Goal: Task Accomplishment & Management: Complete application form

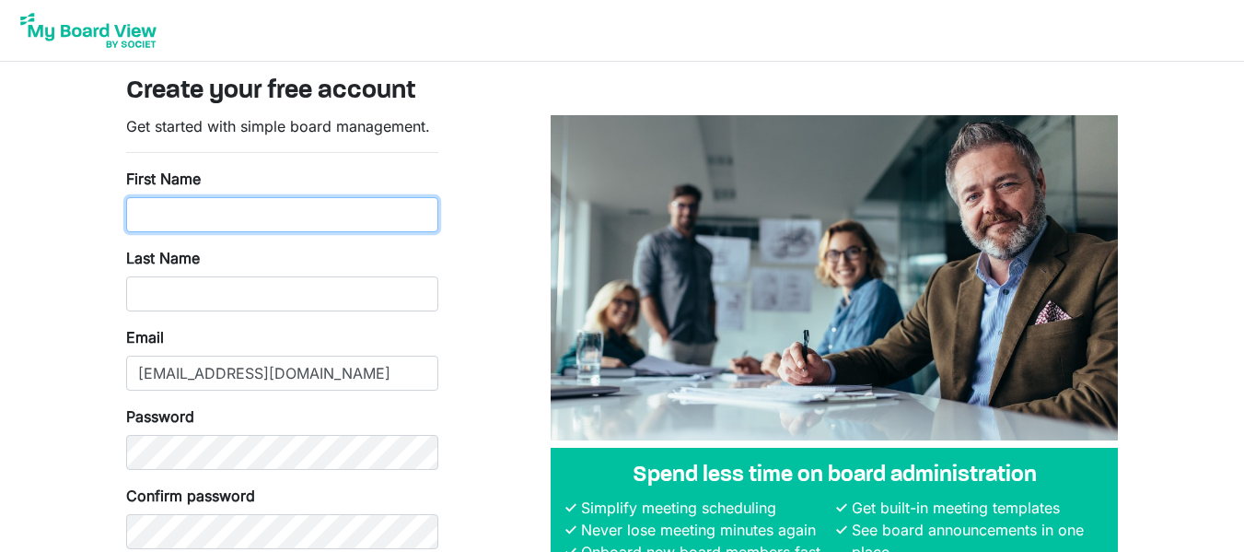
click at [180, 203] on input "First Name" at bounding box center [282, 214] width 312 height 35
type input "[PERSON_NAME]"
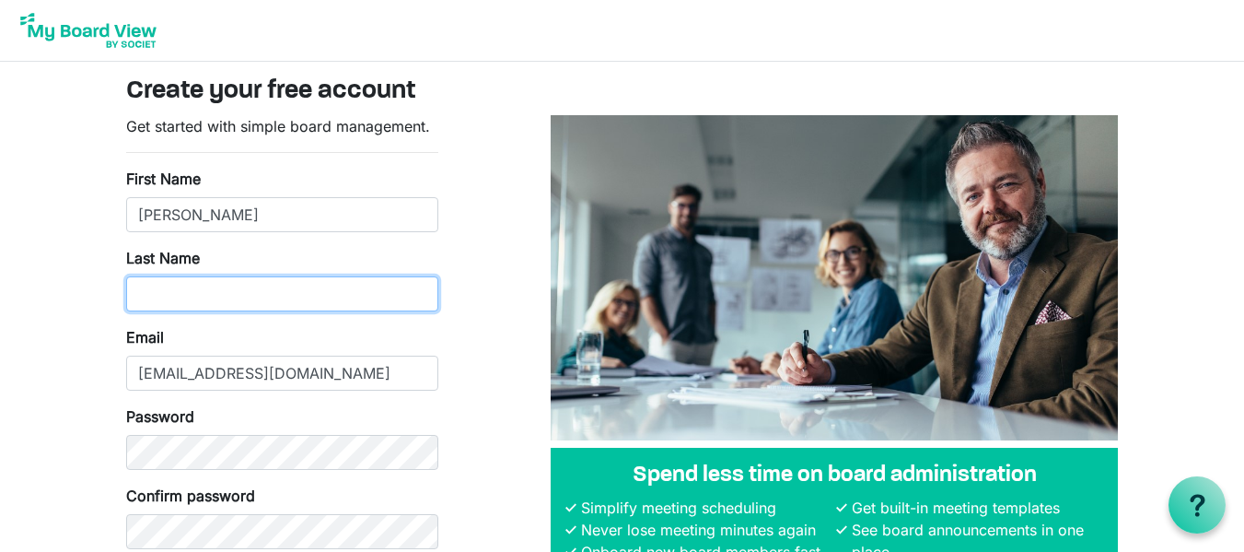
type input "[PERSON_NAME]"
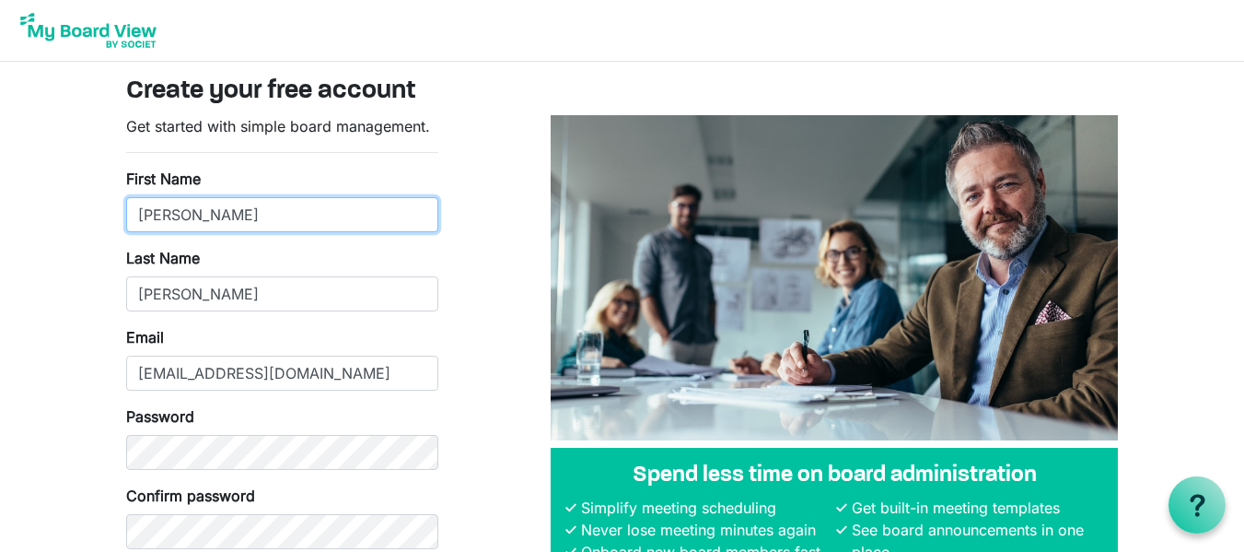
click at [153, 214] on input "C Brooke" at bounding box center [282, 214] width 312 height 35
type input "Brooke"
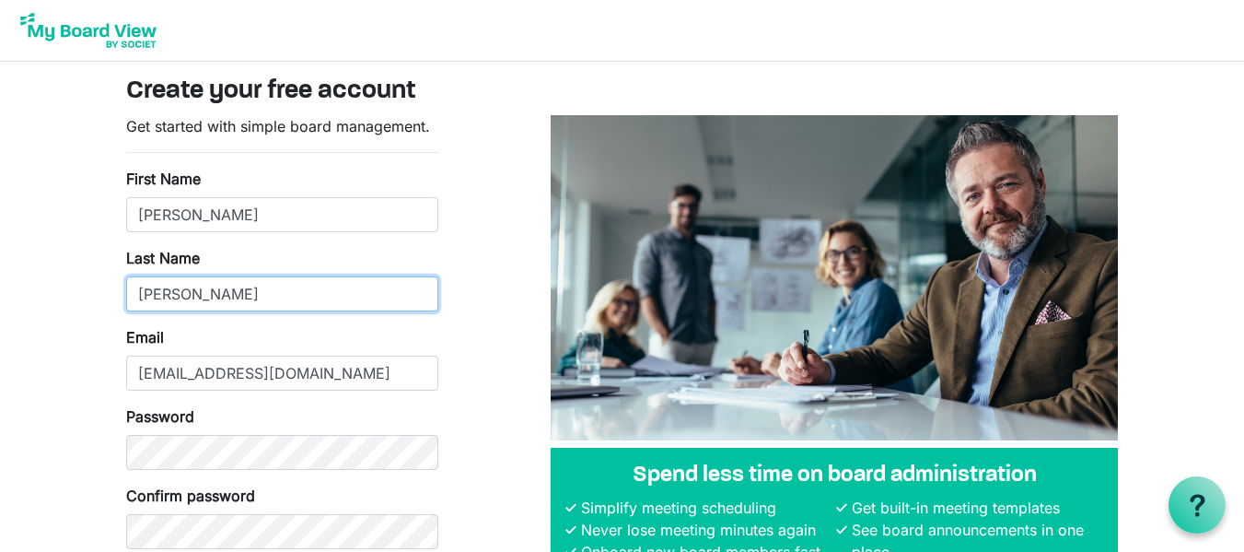
click at [198, 293] on input "Hoenig" at bounding box center [282, 293] width 312 height 35
type input "Hoenig"
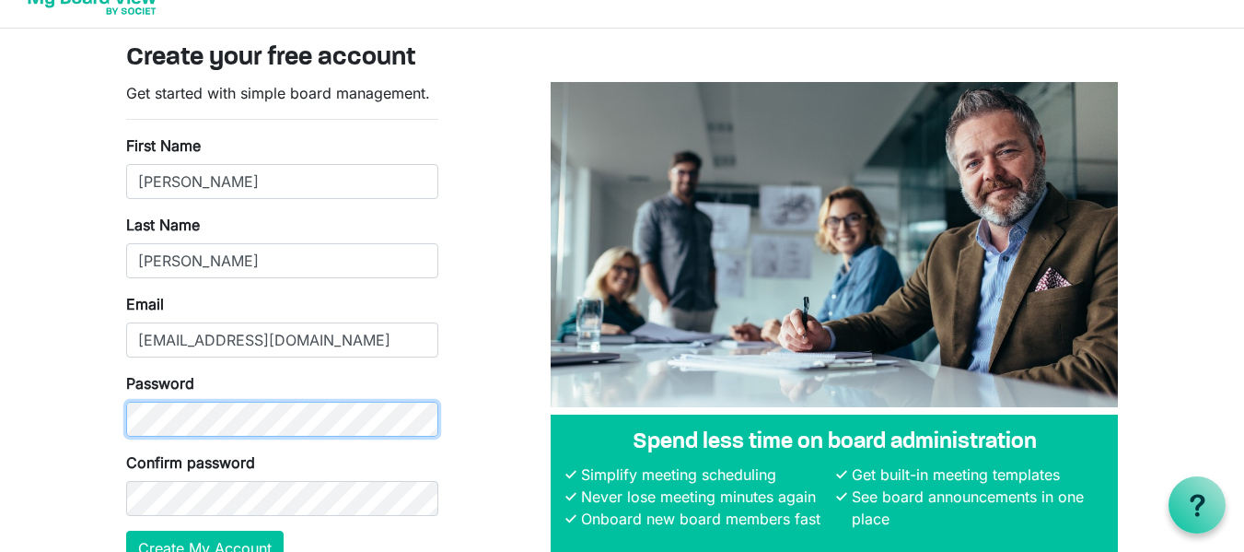
scroll to position [132, 0]
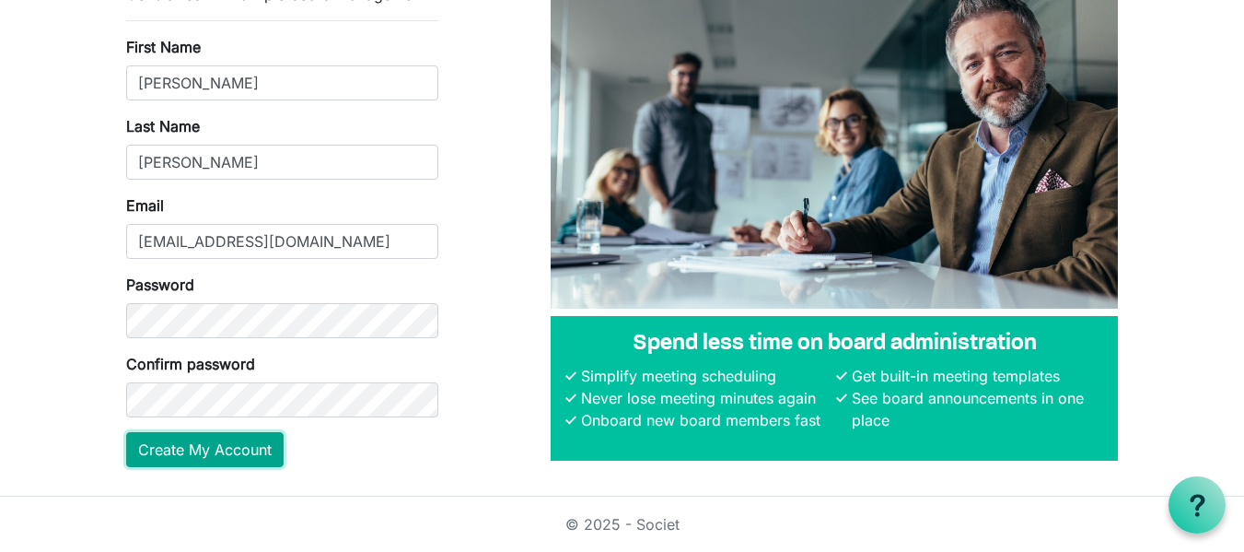
click at [198, 448] on button "Create My Account" at bounding box center [204, 449] width 157 height 35
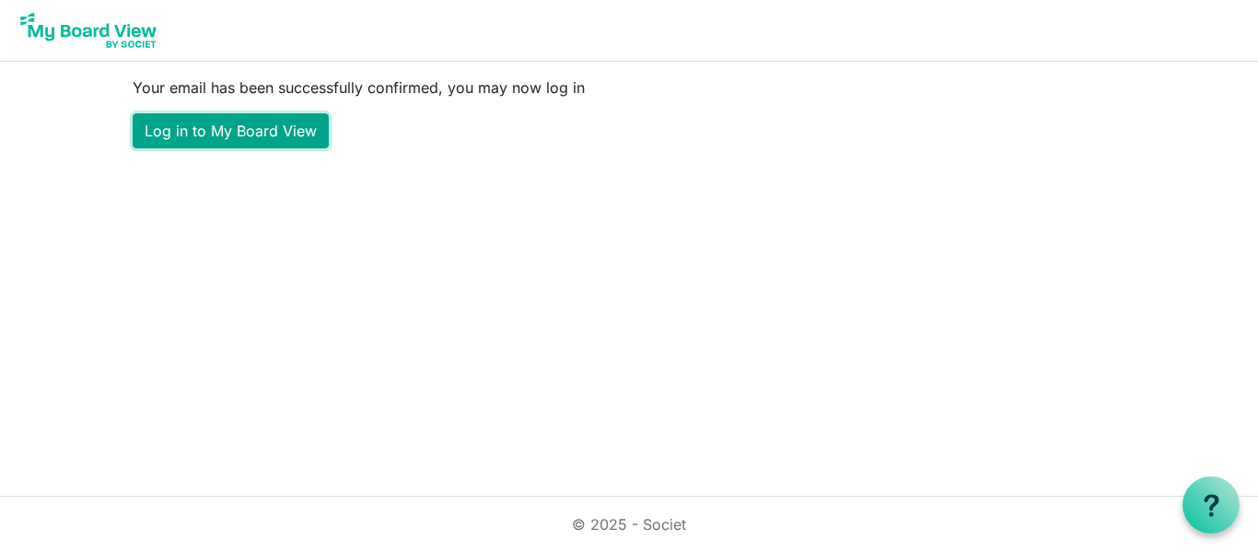
click at [261, 133] on link "Log in to My Board View" at bounding box center [231, 130] width 196 height 35
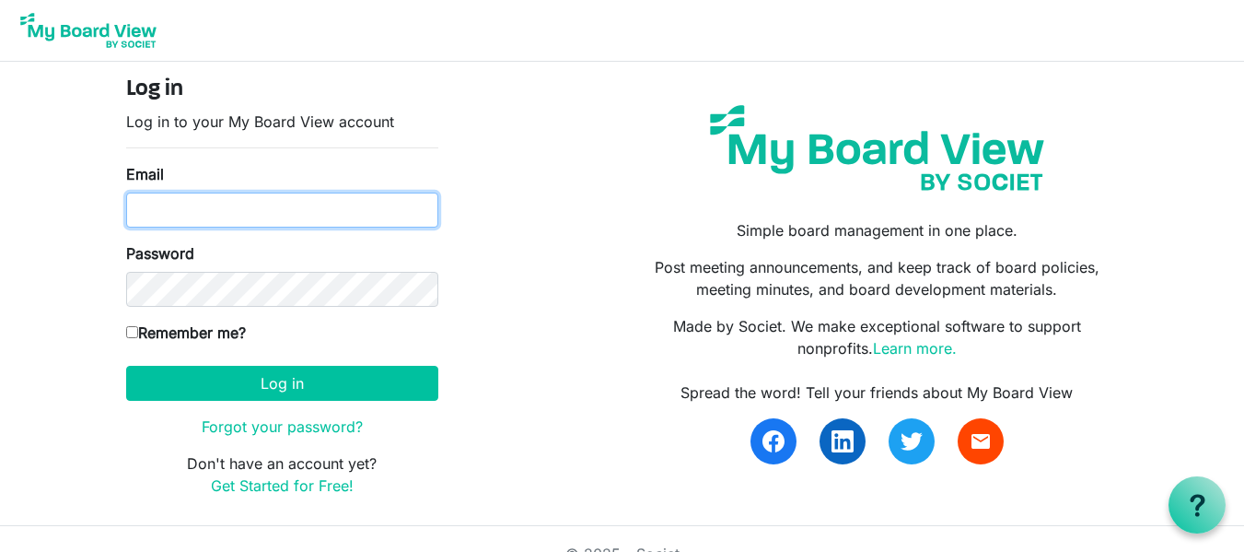
type input "[EMAIL_ADDRESS][DOMAIN_NAME]"
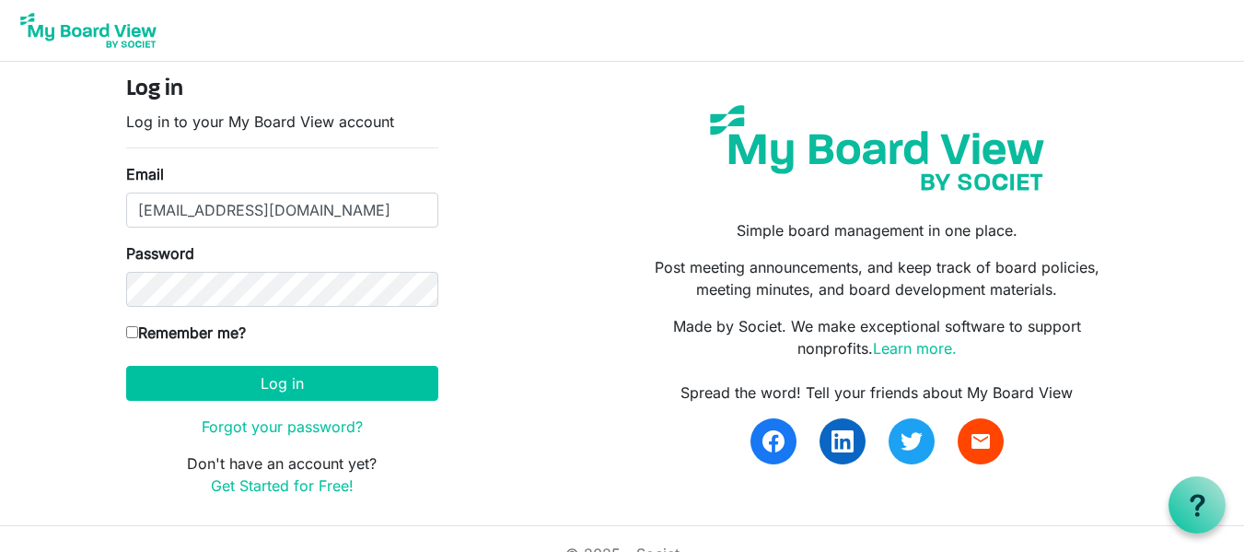
click at [131, 331] on input "Remember me?" at bounding box center [132, 332] width 12 height 12
checkbox input "true"
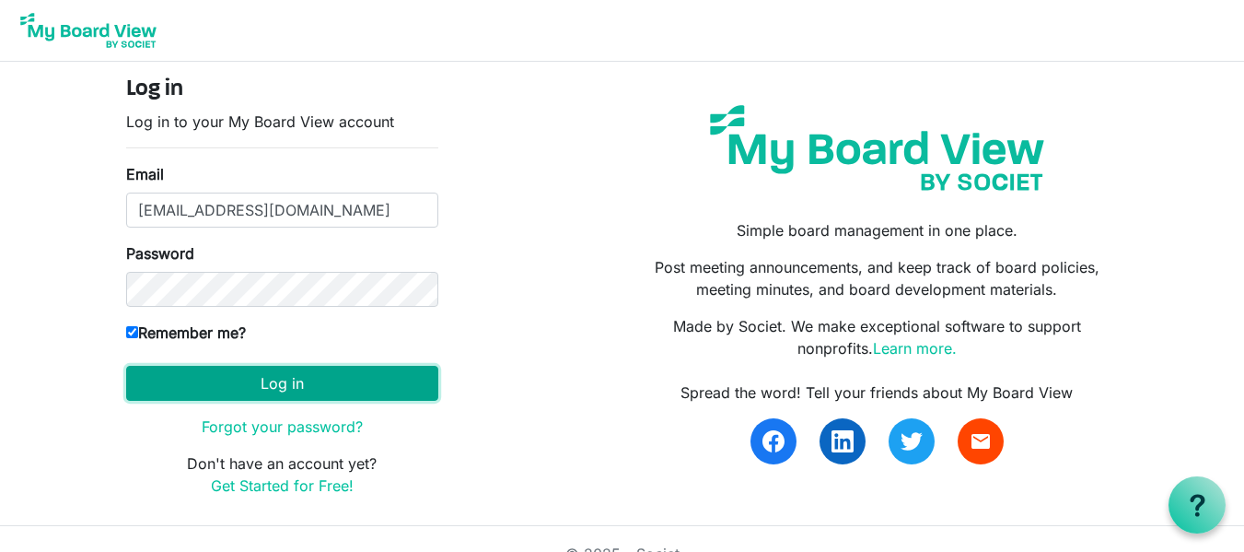
click at [211, 379] on button "Log in" at bounding box center [282, 383] width 312 height 35
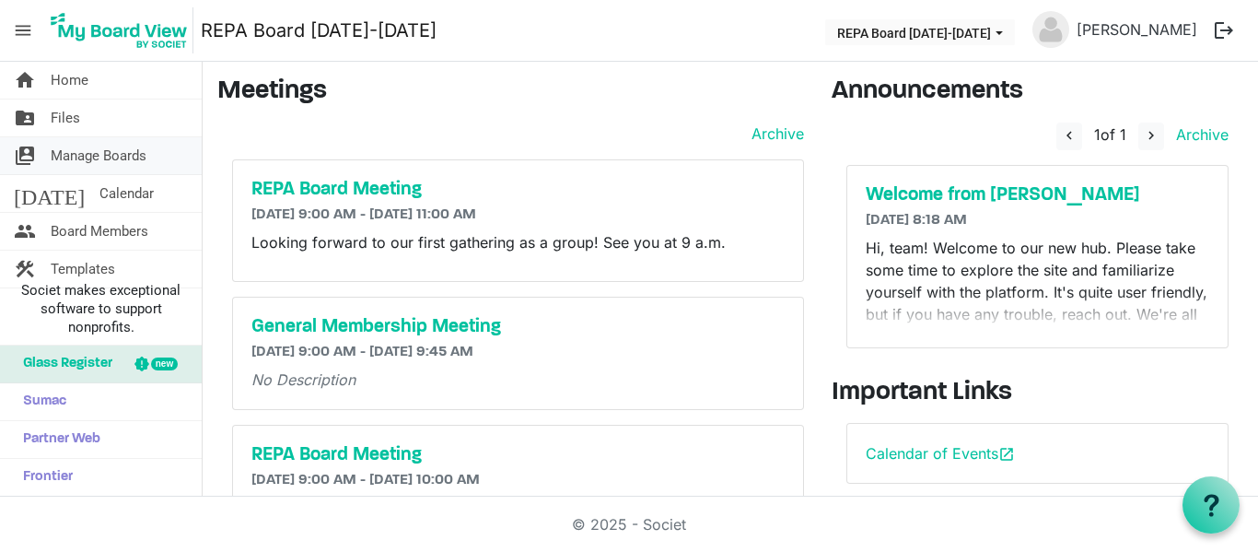
click at [70, 150] on span "Manage Boards" at bounding box center [99, 155] width 96 height 37
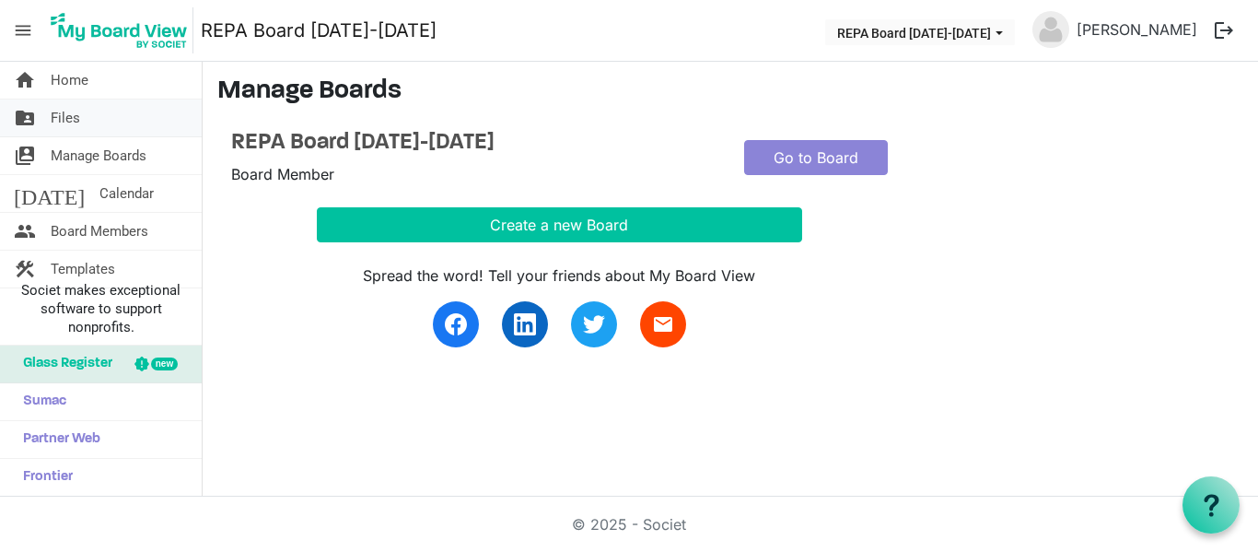
click at [70, 108] on span "Files" at bounding box center [65, 117] width 29 height 37
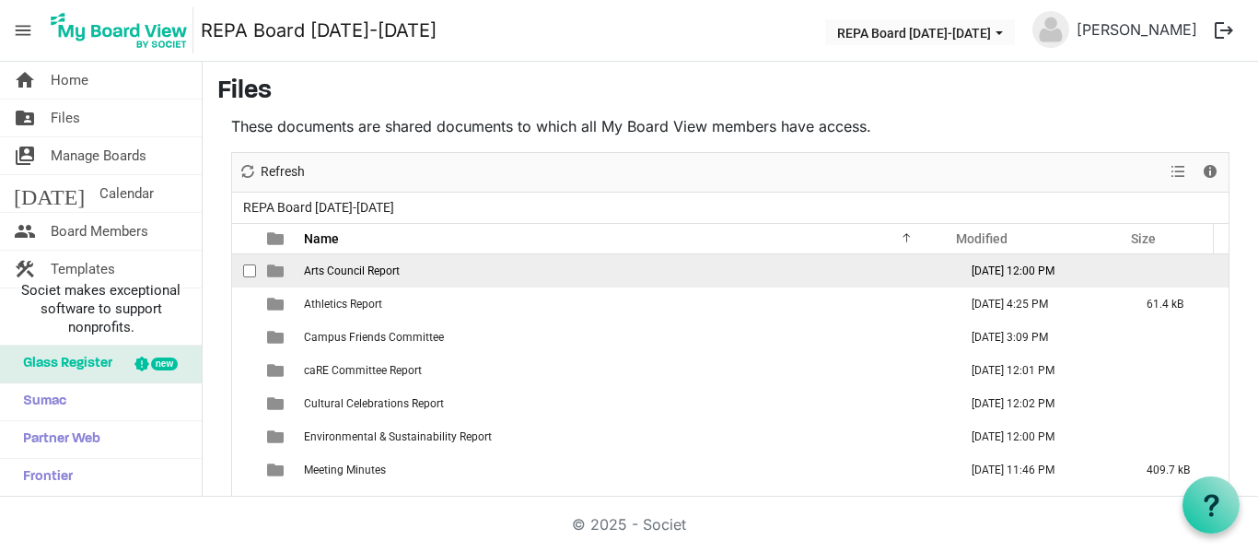
click at [386, 275] on span "Arts Council Report" at bounding box center [352, 270] width 96 height 13
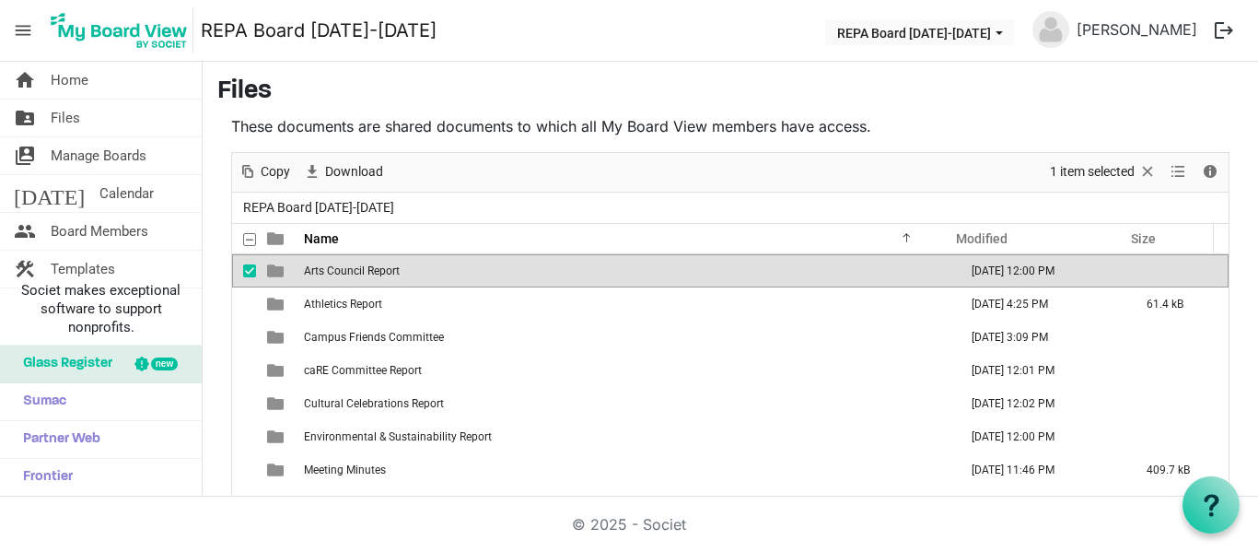
click at [429, 272] on td "Arts Council Report" at bounding box center [625, 270] width 654 height 33
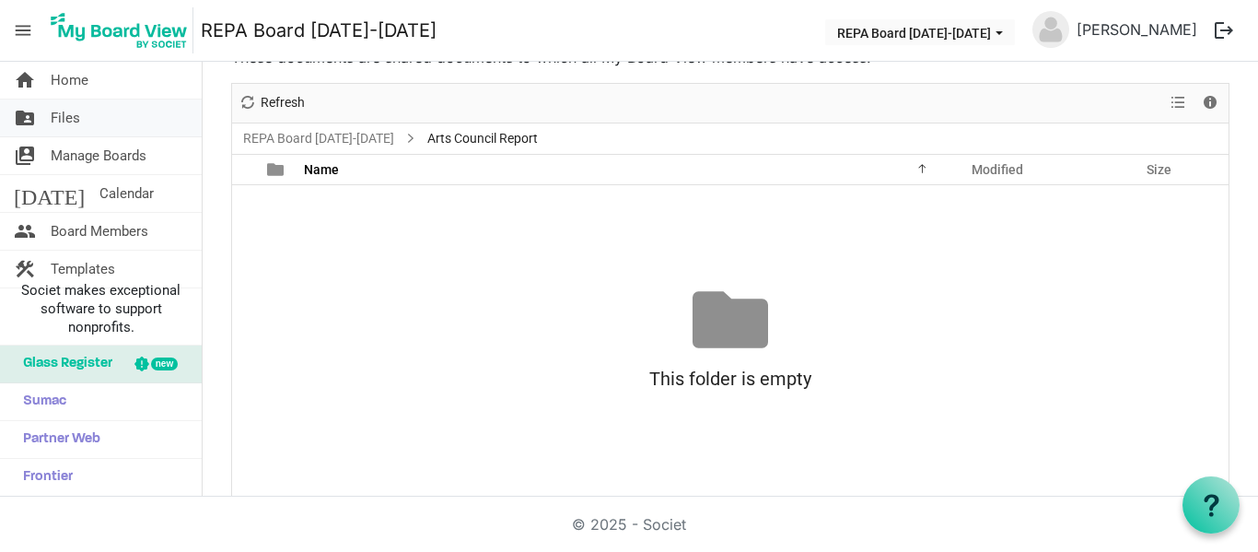
click at [70, 119] on span "Files" at bounding box center [65, 117] width 29 height 37
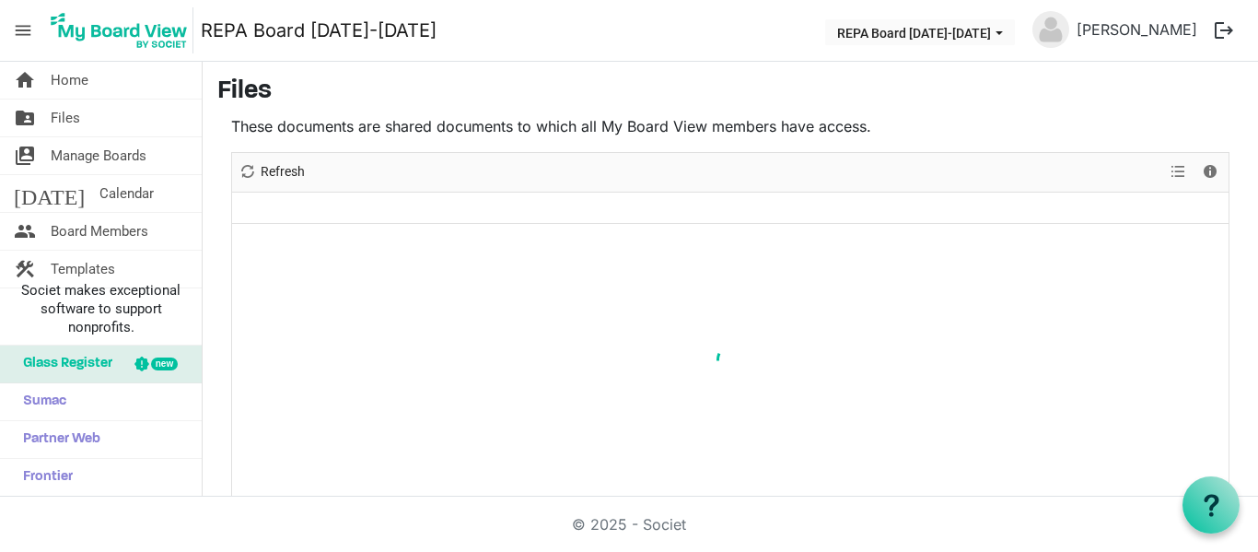
click at [1019, 287] on div at bounding box center [730, 359] width 996 height 413
click at [802, 208] on div at bounding box center [730, 359] width 996 height 413
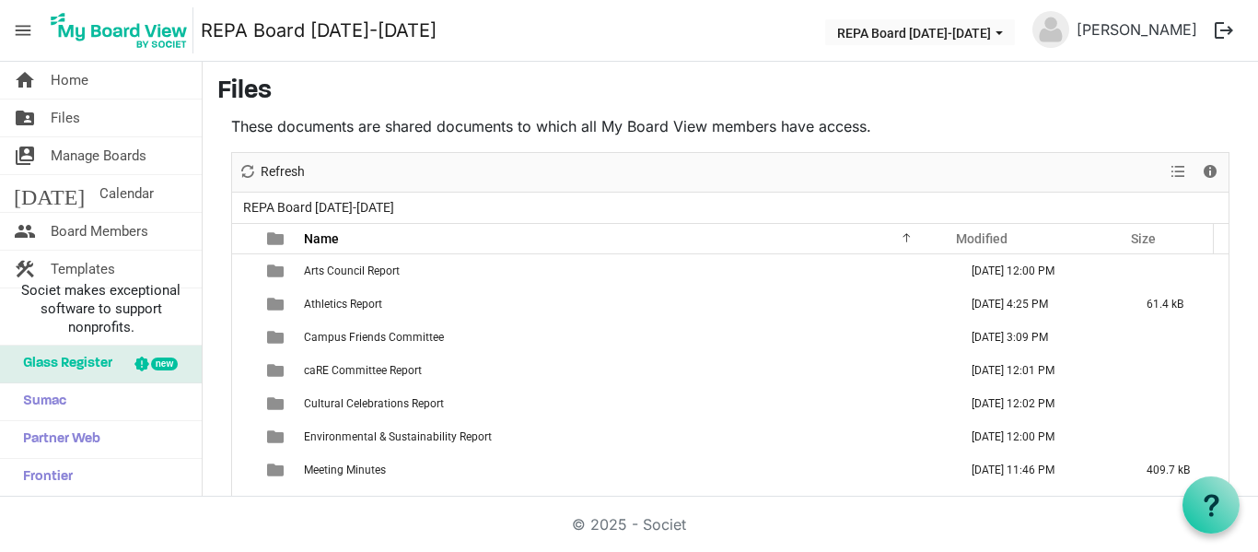
scroll to position [85, 0]
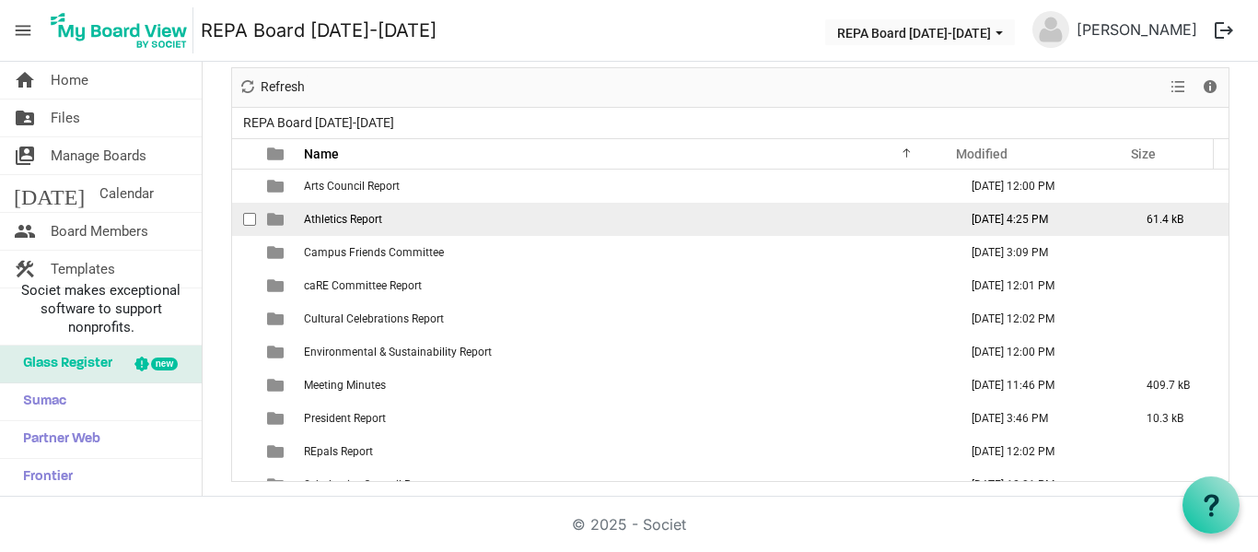
click at [1052, 217] on td "August 20, 2025 4:25 PM" at bounding box center [1039, 219] width 175 height 33
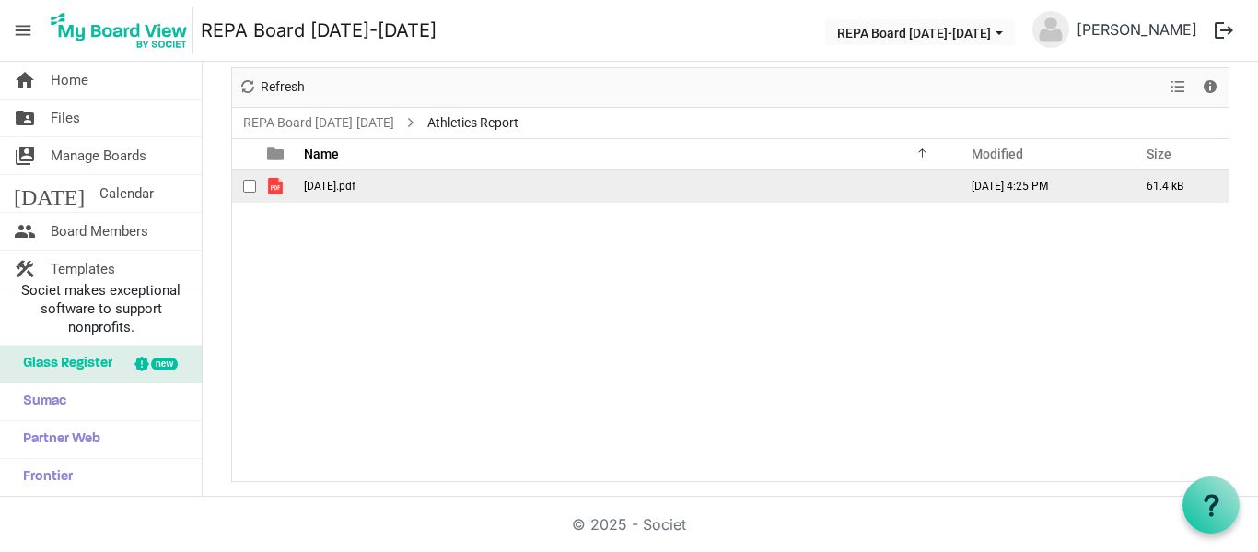
click at [385, 187] on td "August 20.pdf" at bounding box center [625, 185] width 654 height 33
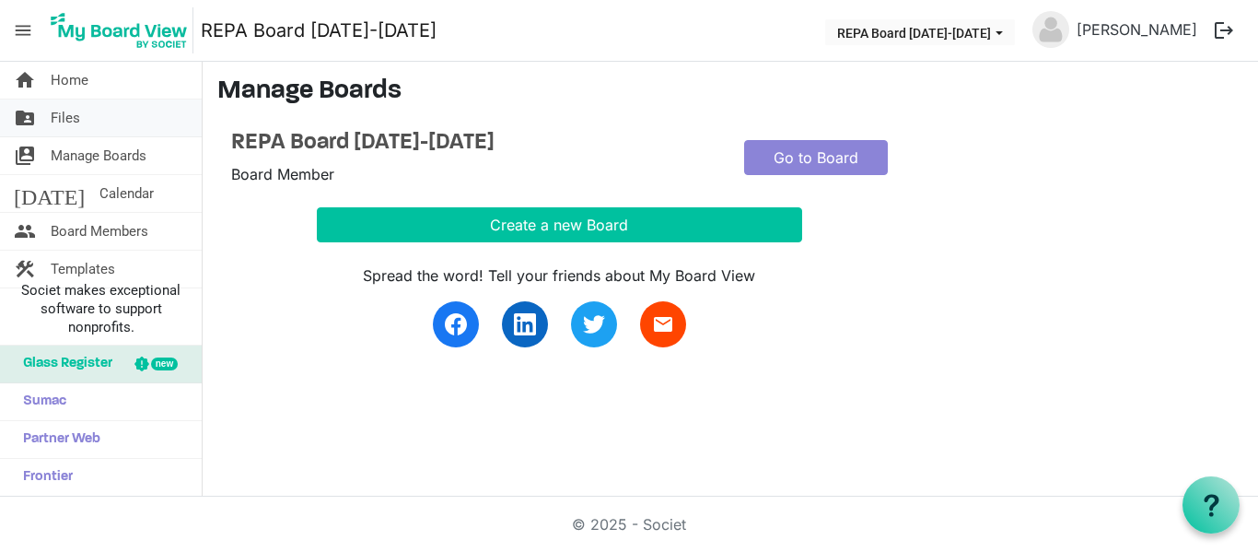
click at [64, 124] on span "Files" at bounding box center [65, 117] width 29 height 37
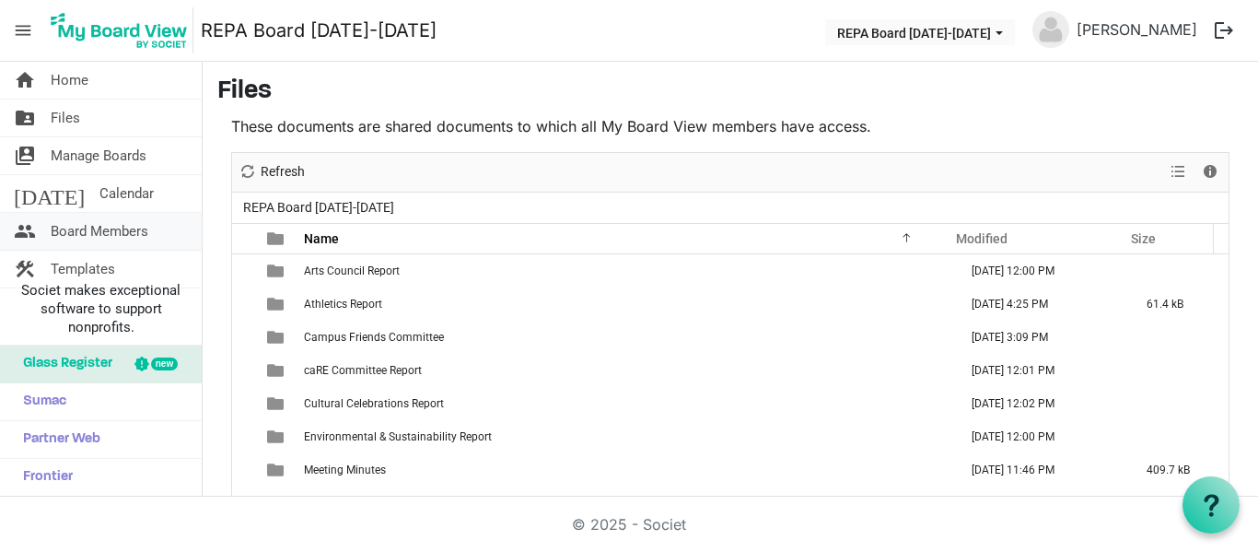
click at [75, 229] on span "Board Members" at bounding box center [100, 231] width 98 height 37
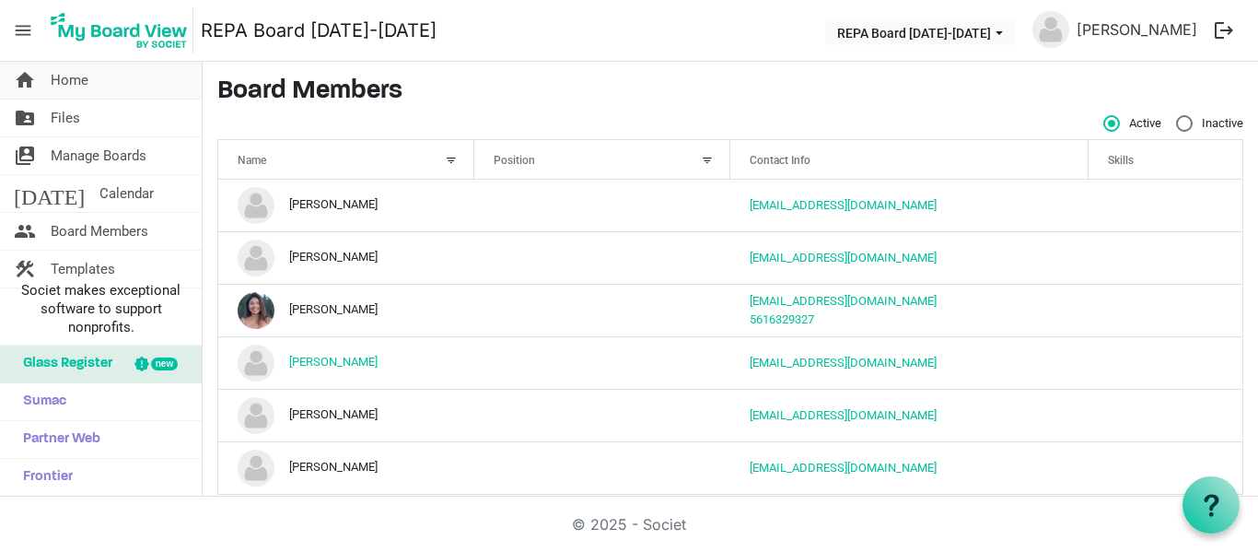
click at [82, 85] on span "Home" at bounding box center [70, 80] width 38 height 37
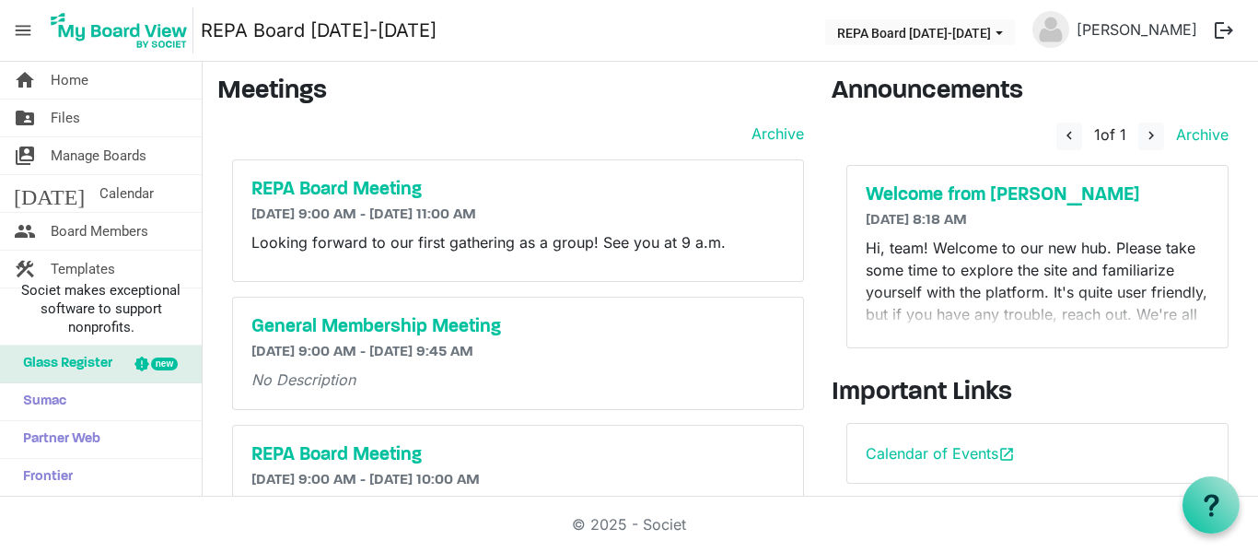
click at [25, 29] on span "menu" at bounding box center [23, 30] width 35 height 35
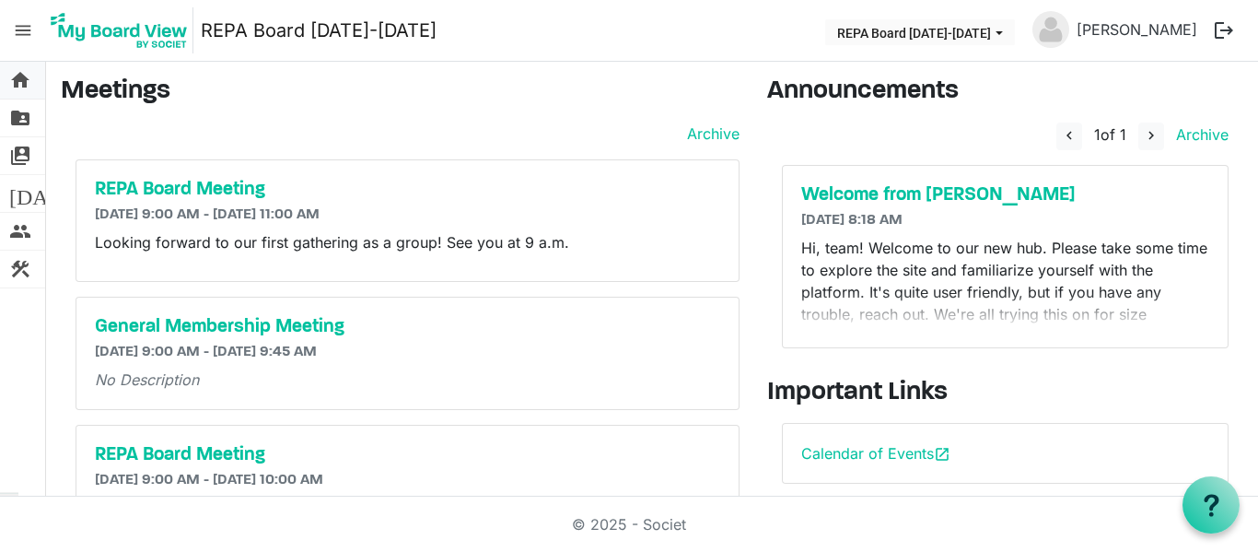
click at [24, 82] on span "home" at bounding box center [20, 80] width 22 height 37
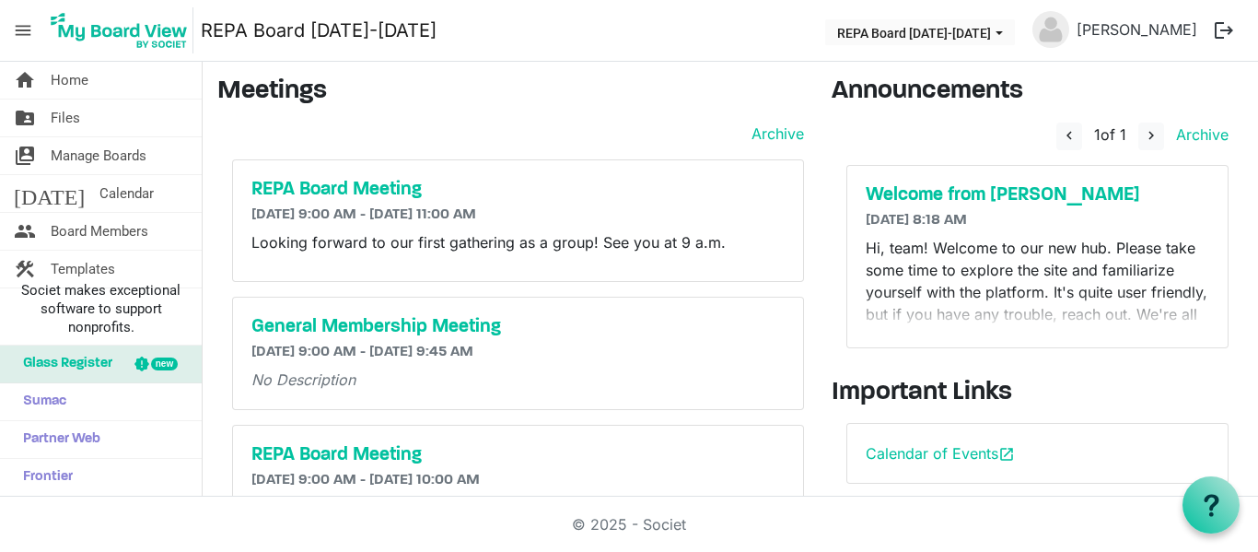
click at [1011, 322] on p "Hi, team! Welcome to our new hub. Please take some time to explore the site and…" at bounding box center [1037, 336] width 343 height 199
click at [99, 202] on span "Calendar" at bounding box center [126, 193] width 54 height 37
